Goal: Transaction & Acquisition: Subscribe to service/newsletter

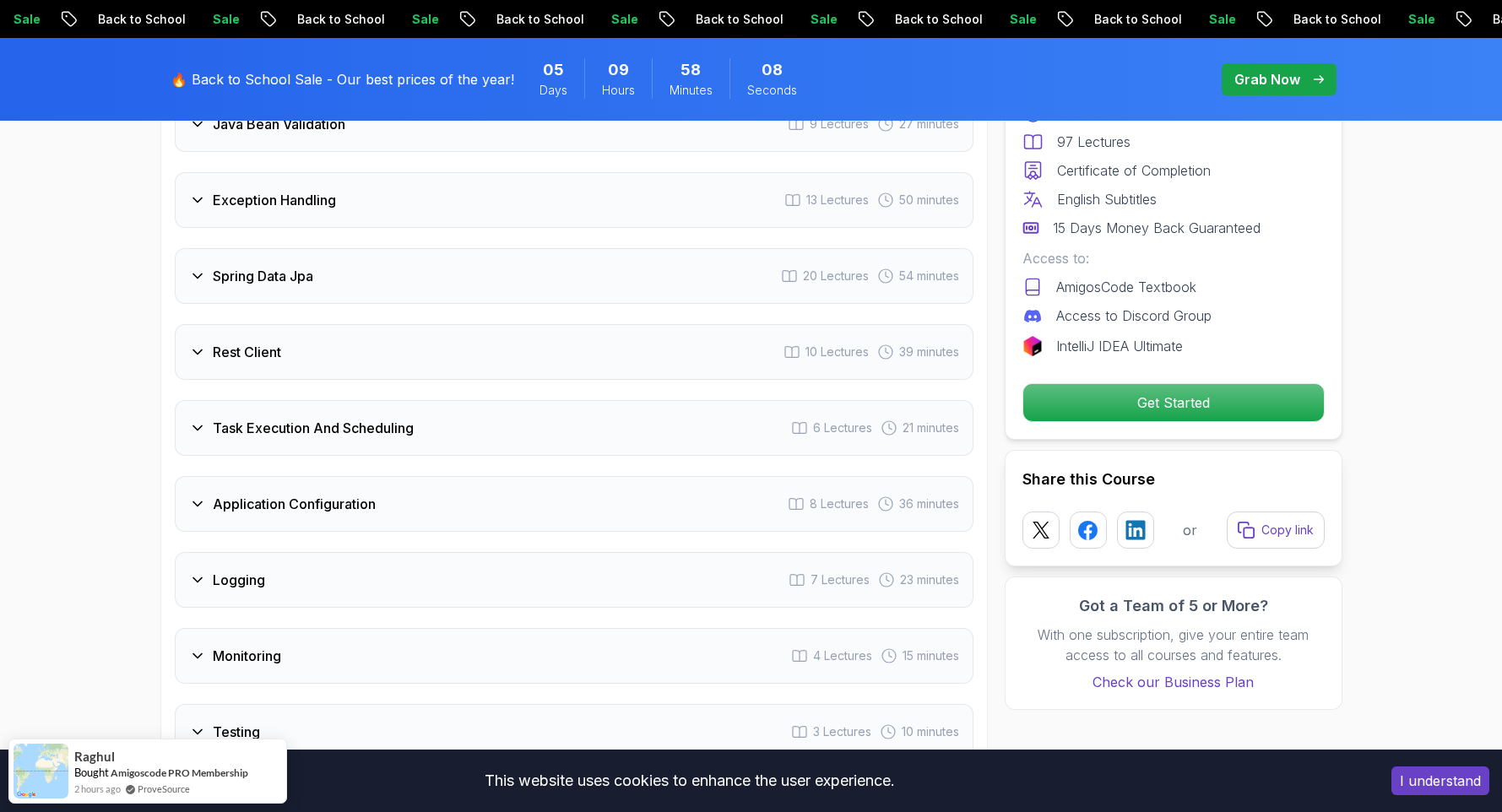
scroll to position [2869, 0]
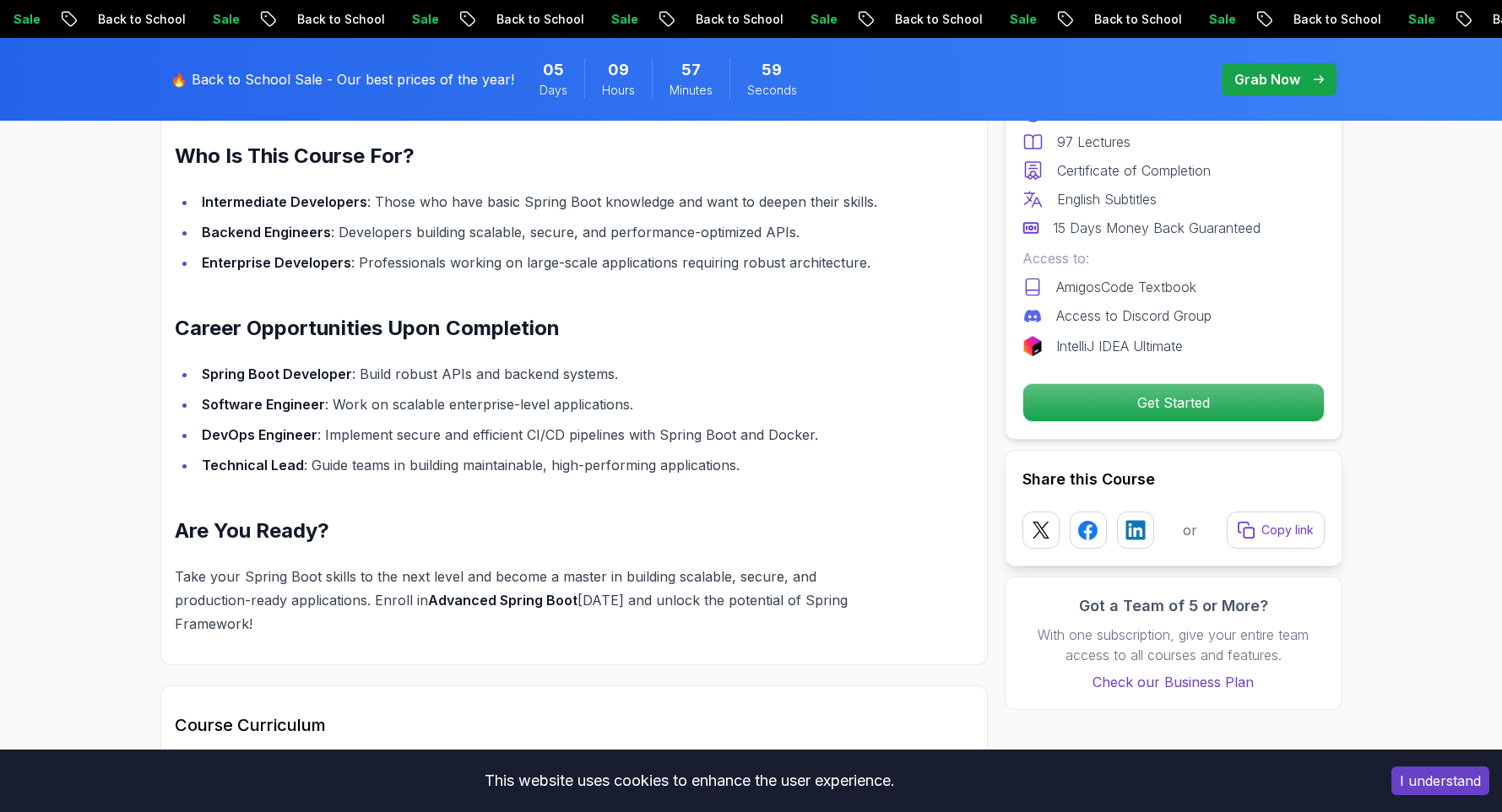
scroll to position [1688, 0]
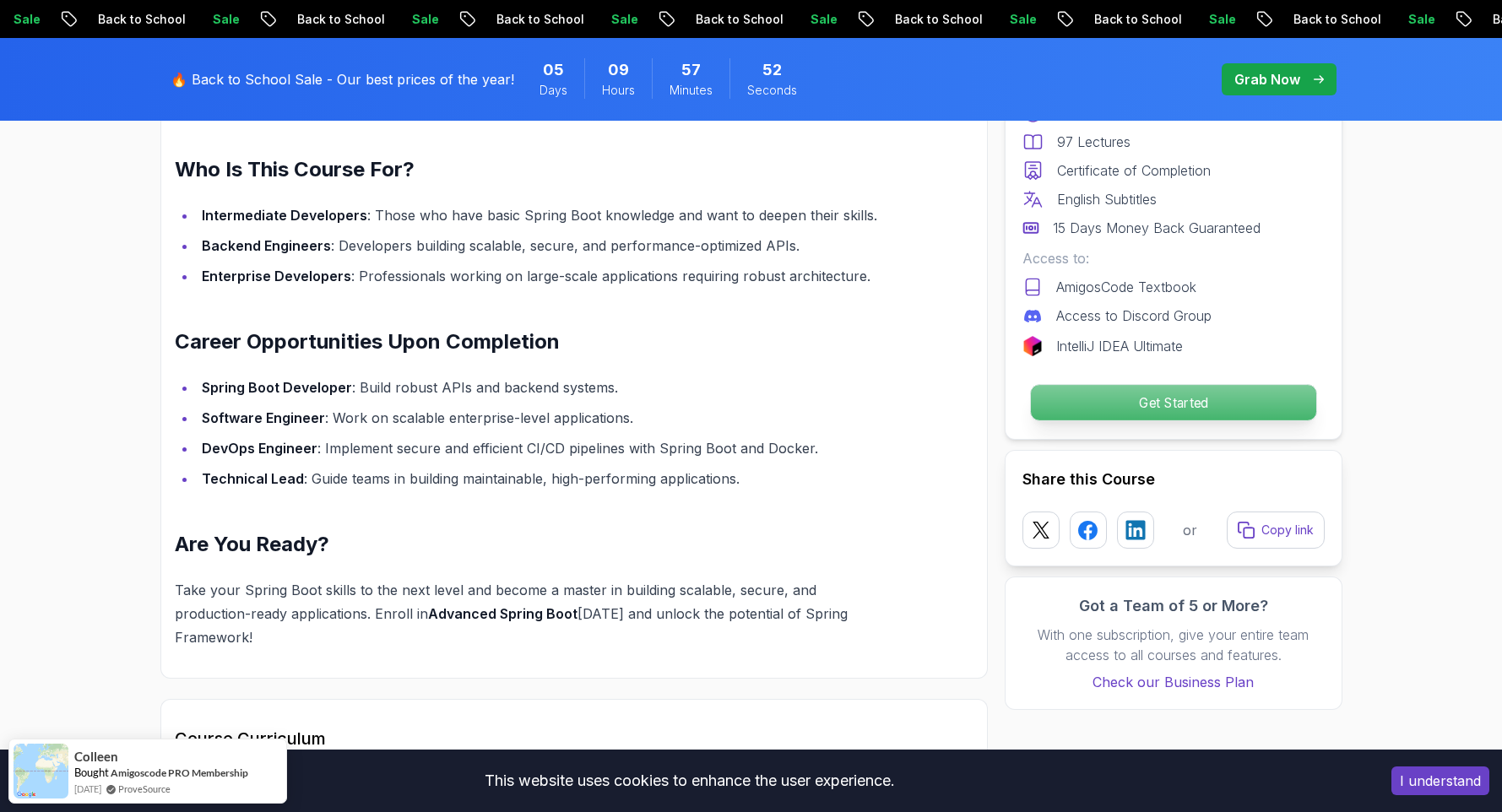
click at [1236, 397] on p "Get Started" at bounding box center [1173, 402] width 286 height 35
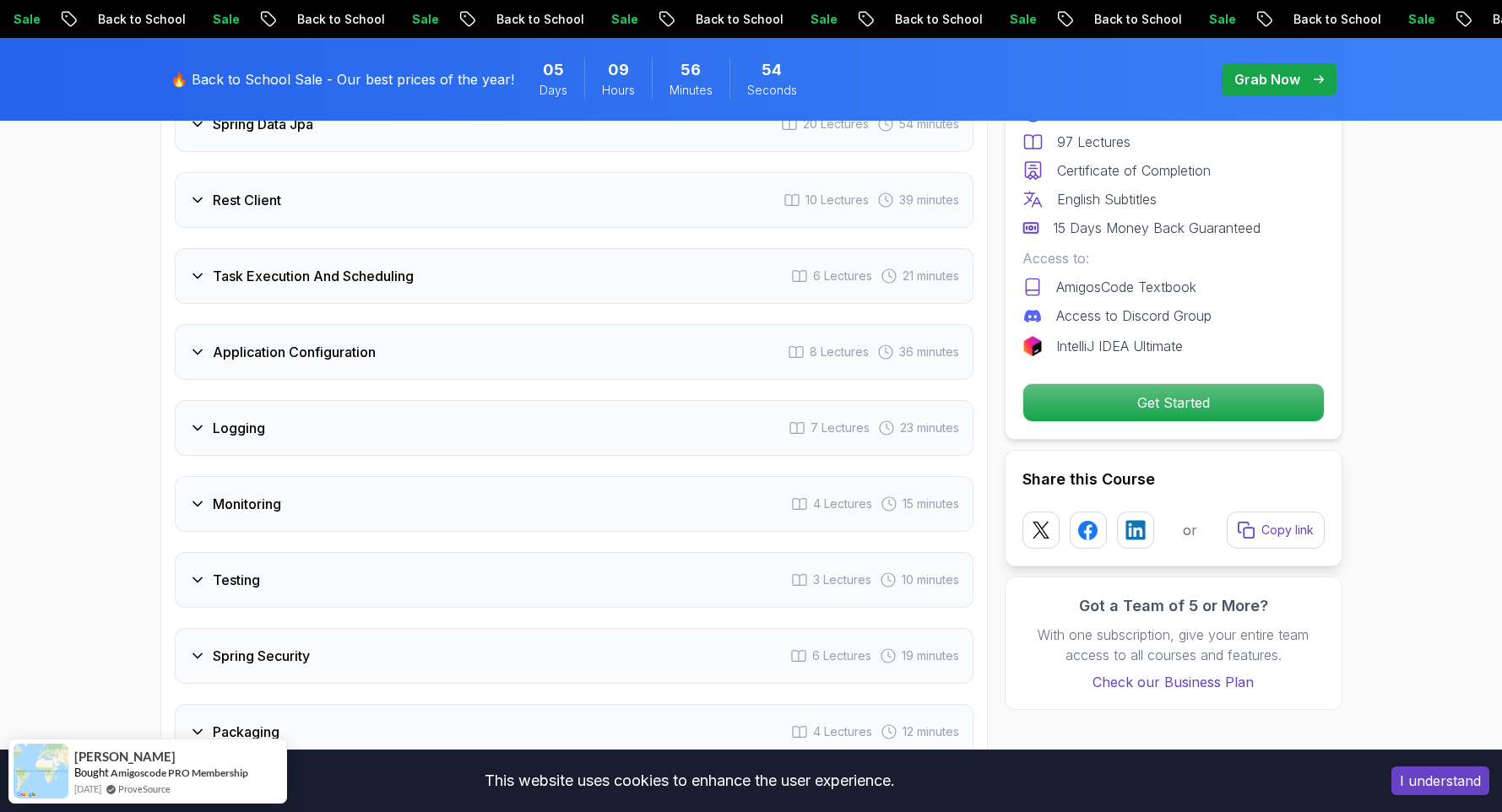
scroll to position [2754, 0]
click at [790, 420] on icon at bounding box center [797, 428] width 17 height 17
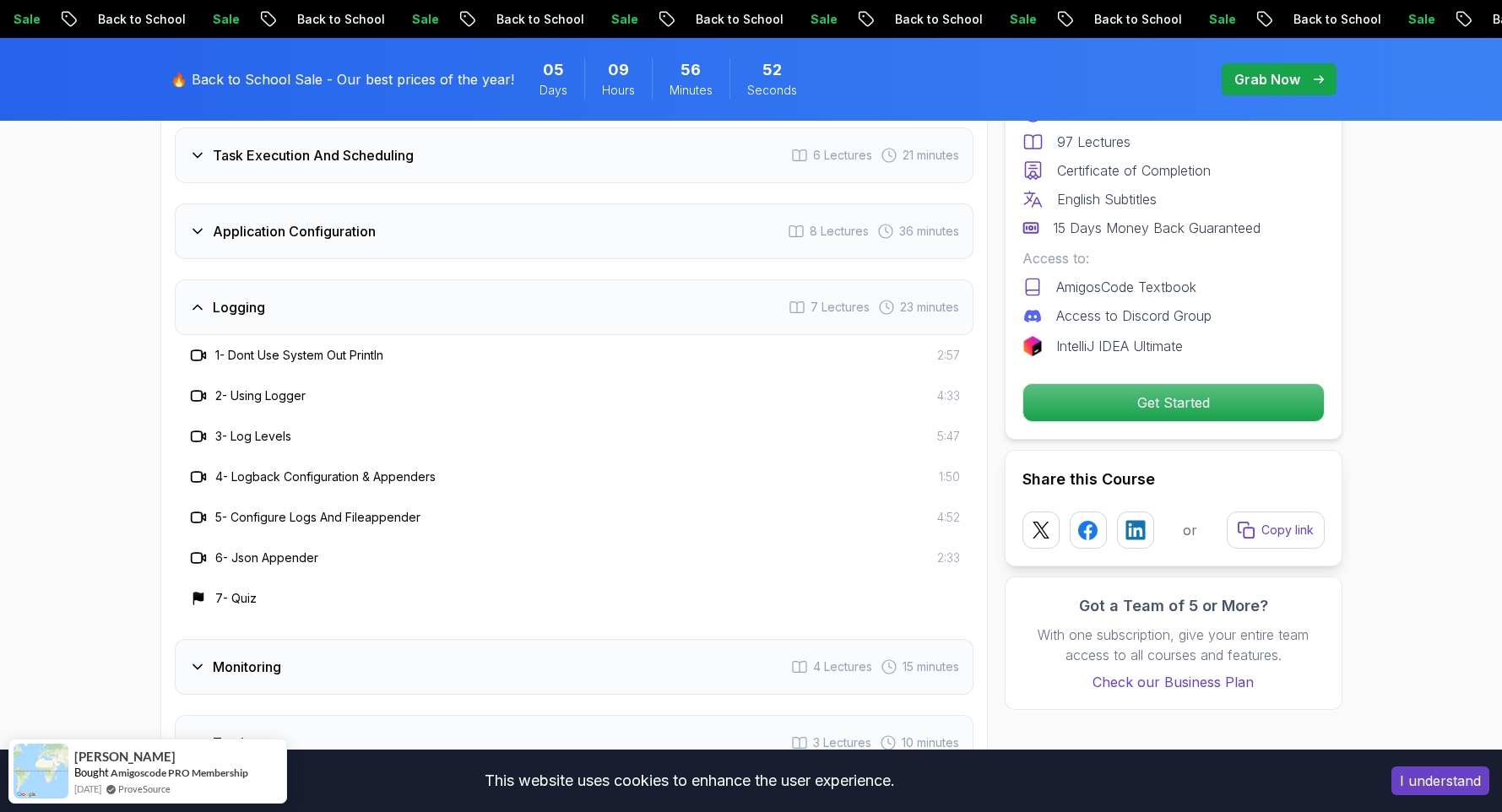
scroll to position [2633, 0]
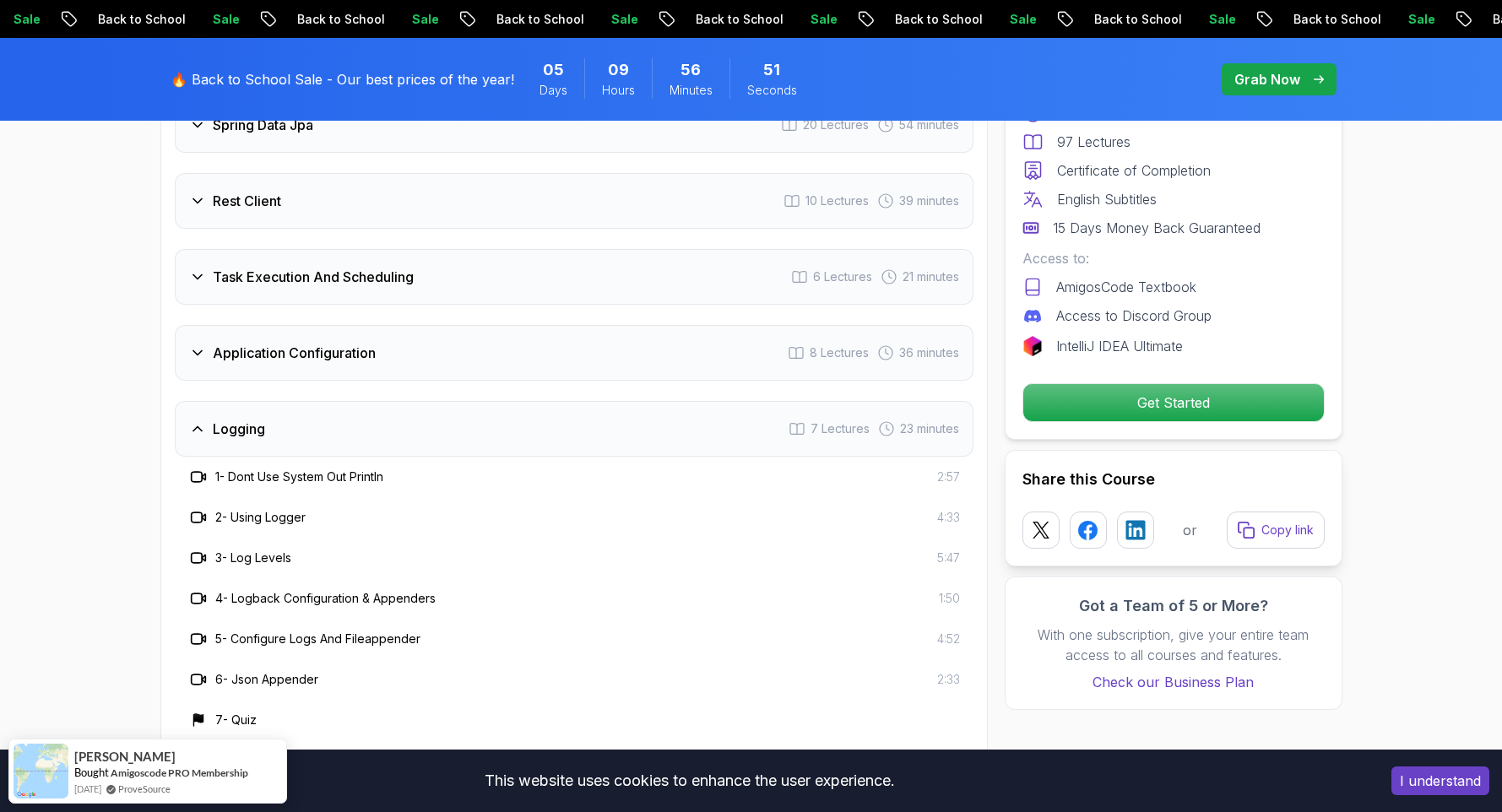
click at [790, 420] on icon at bounding box center [797, 428] width 17 height 17
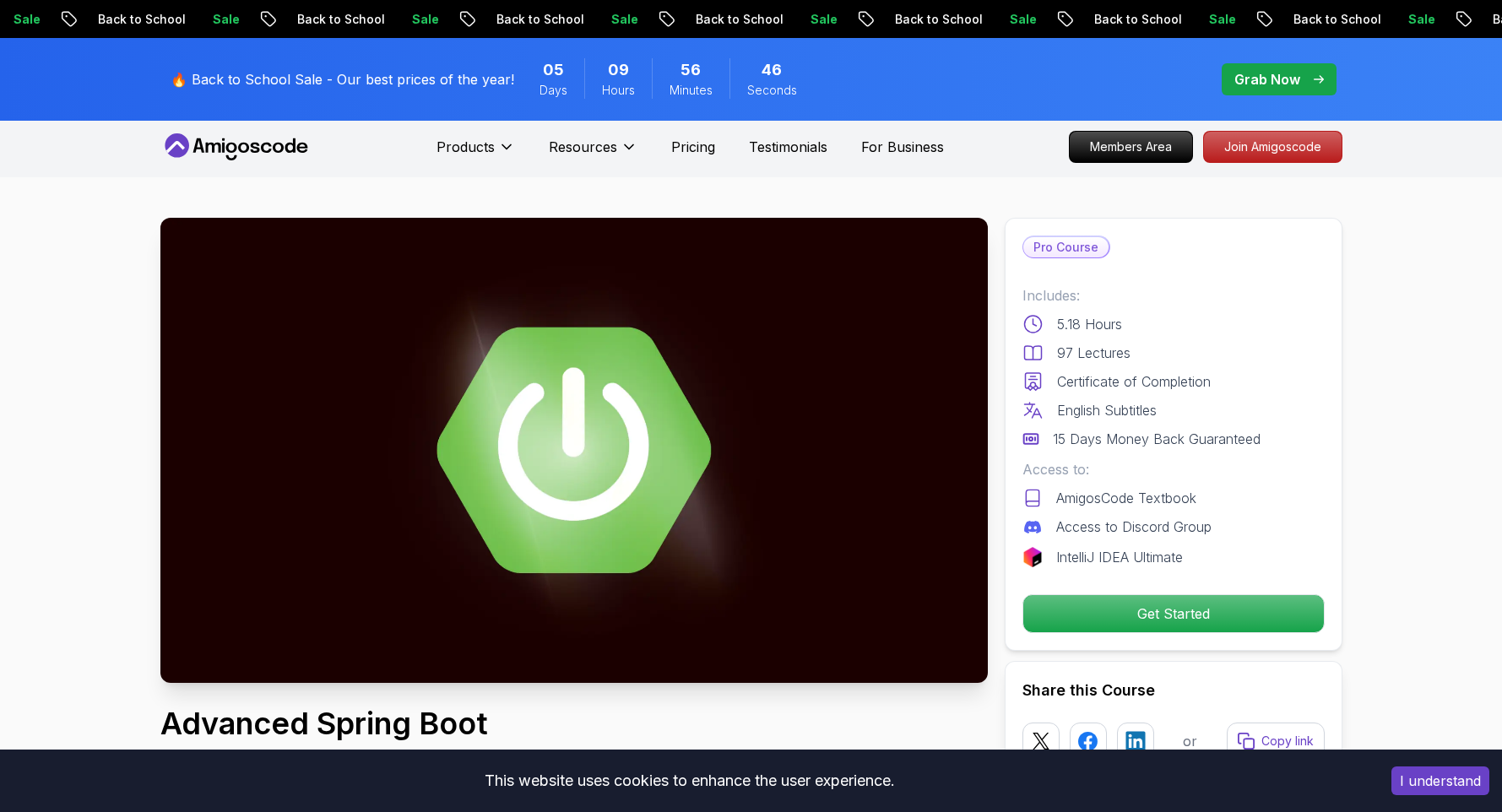
scroll to position [0, 0]
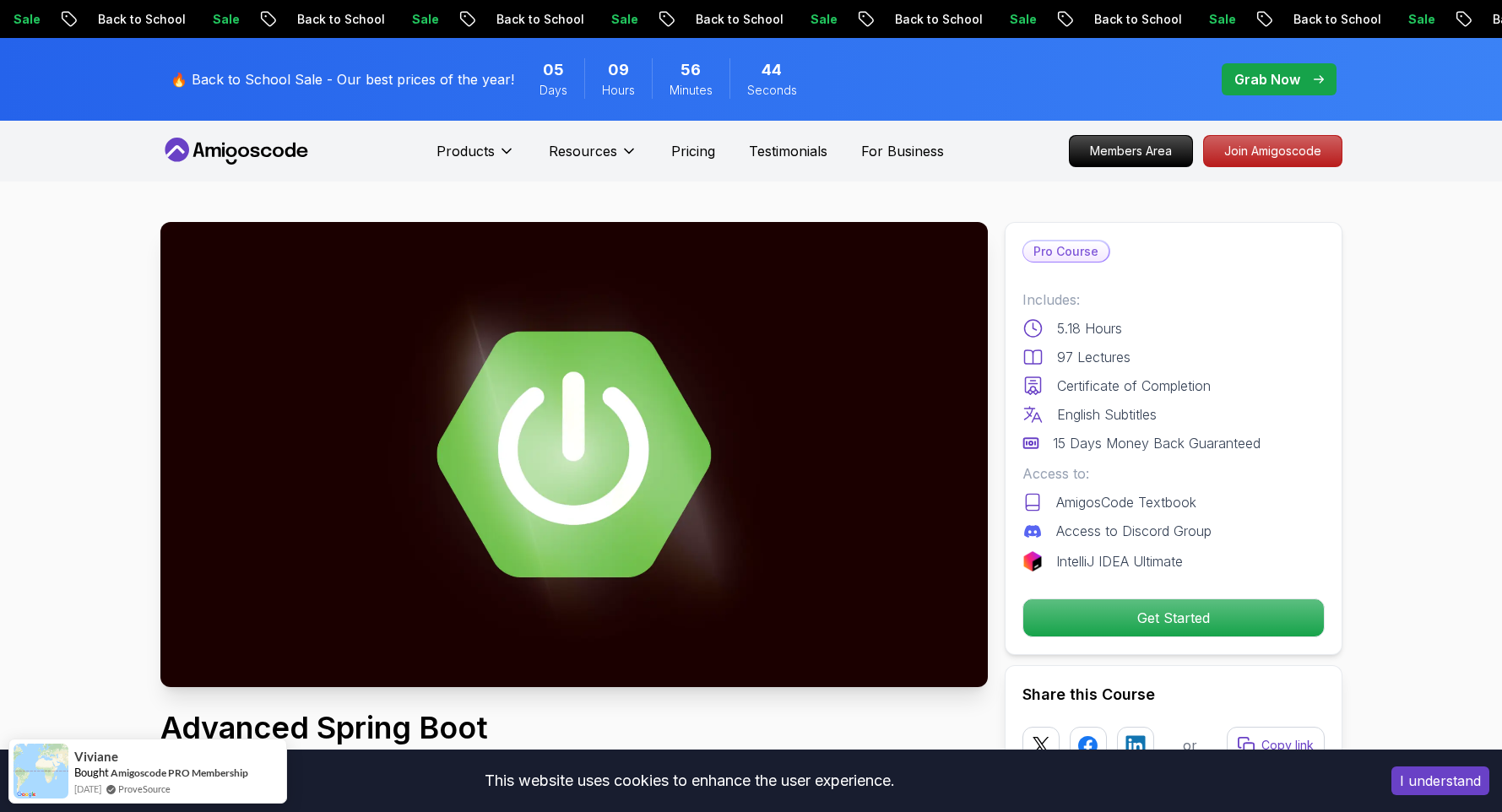
click at [1279, 79] on p "Grab Now" at bounding box center [1266, 79] width 66 height 20
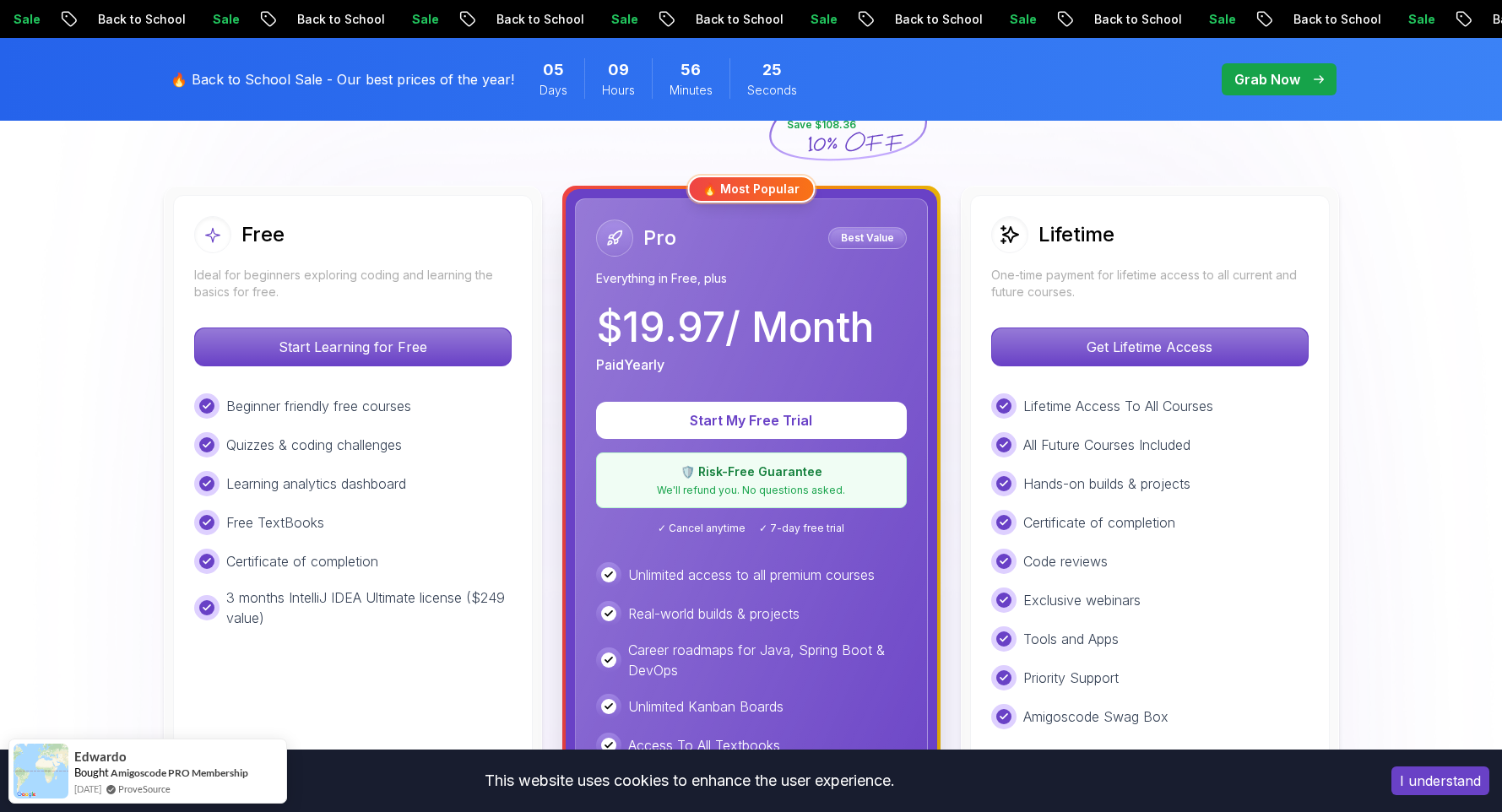
scroll to position [422, 0]
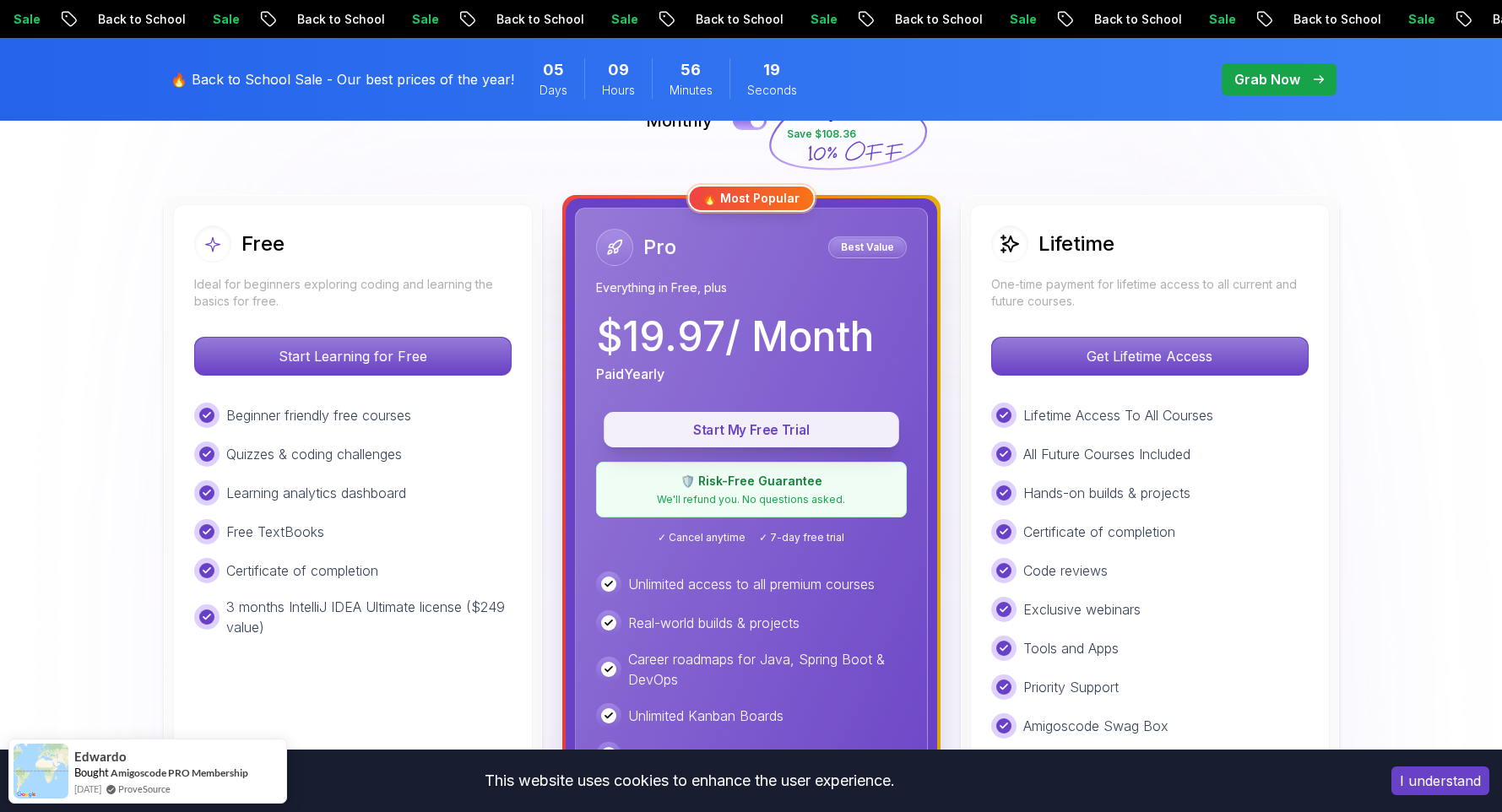
click at [784, 434] on p "Start My Free Trial" at bounding box center [751, 430] width 257 height 19
